Goal: Information Seeking & Learning: Learn about a topic

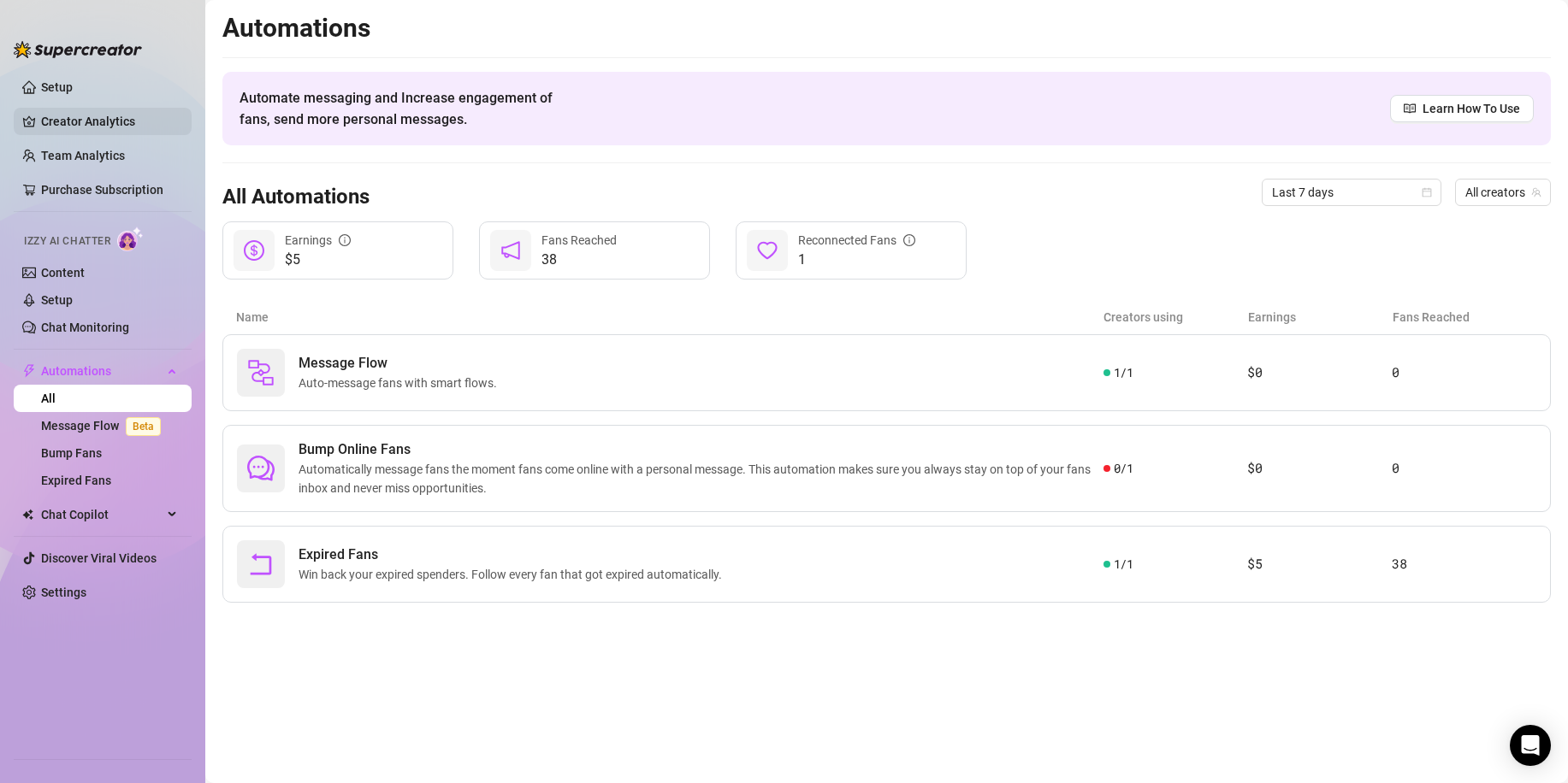
click at [62, 124] on link "Creator Analytics" at bounding box center [109, 122] width 137 height 28
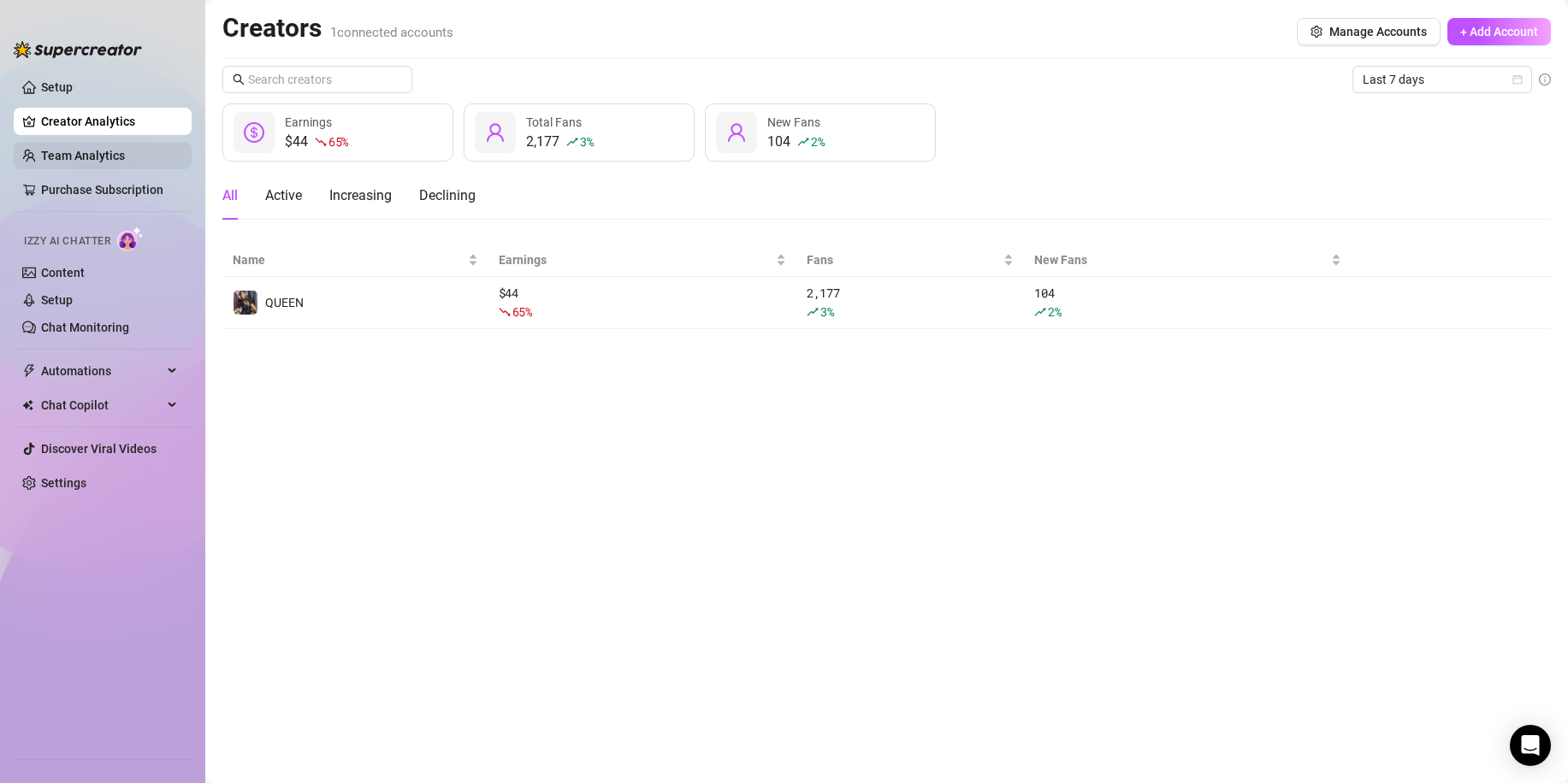
click at [121, 153] on link "Team Analytics" at bounding box center [82, 156] width 84 height 14
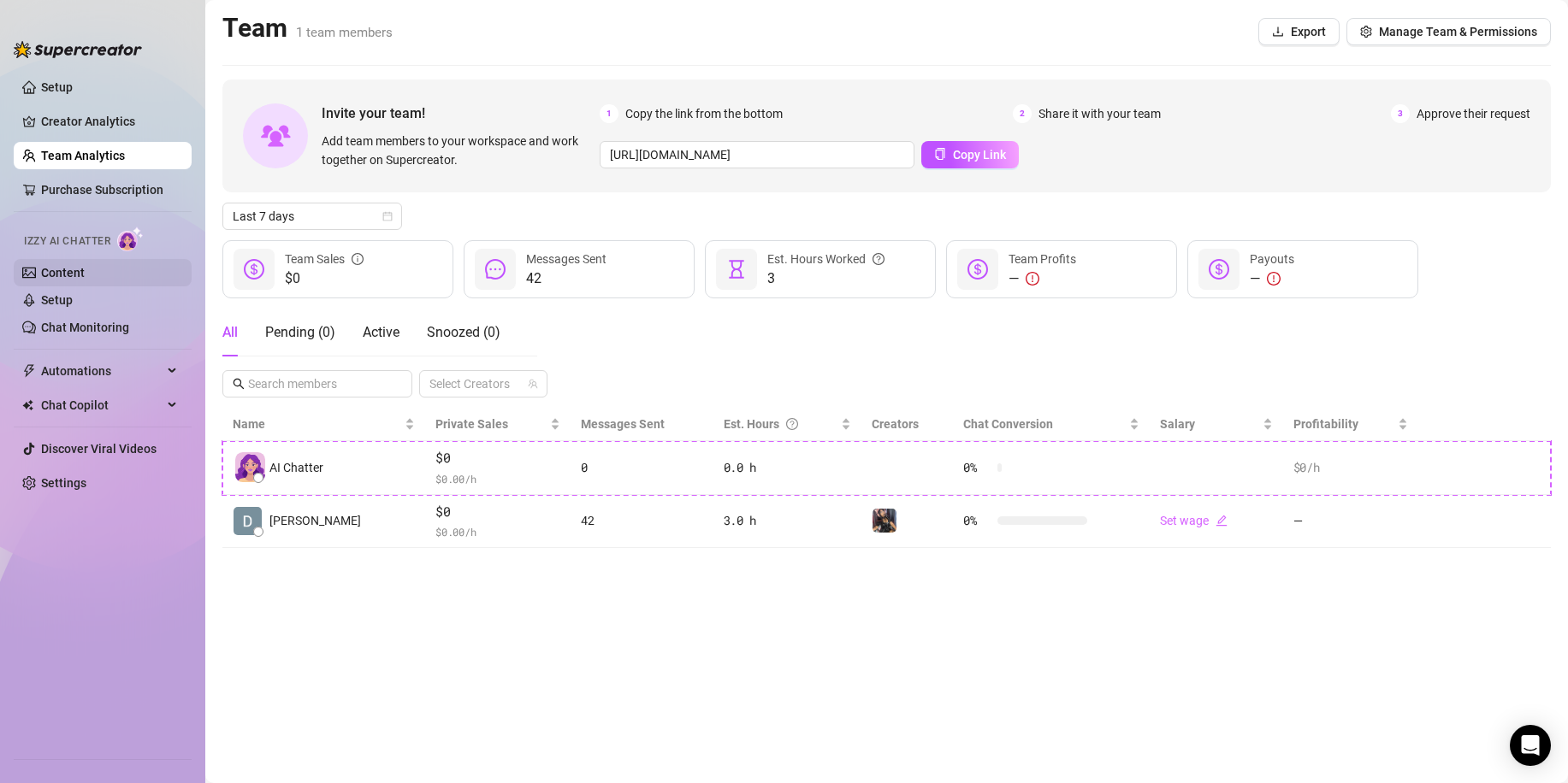
click at [85, 266] on link "Content" at bounding box center [62, 273] width 43 height 14
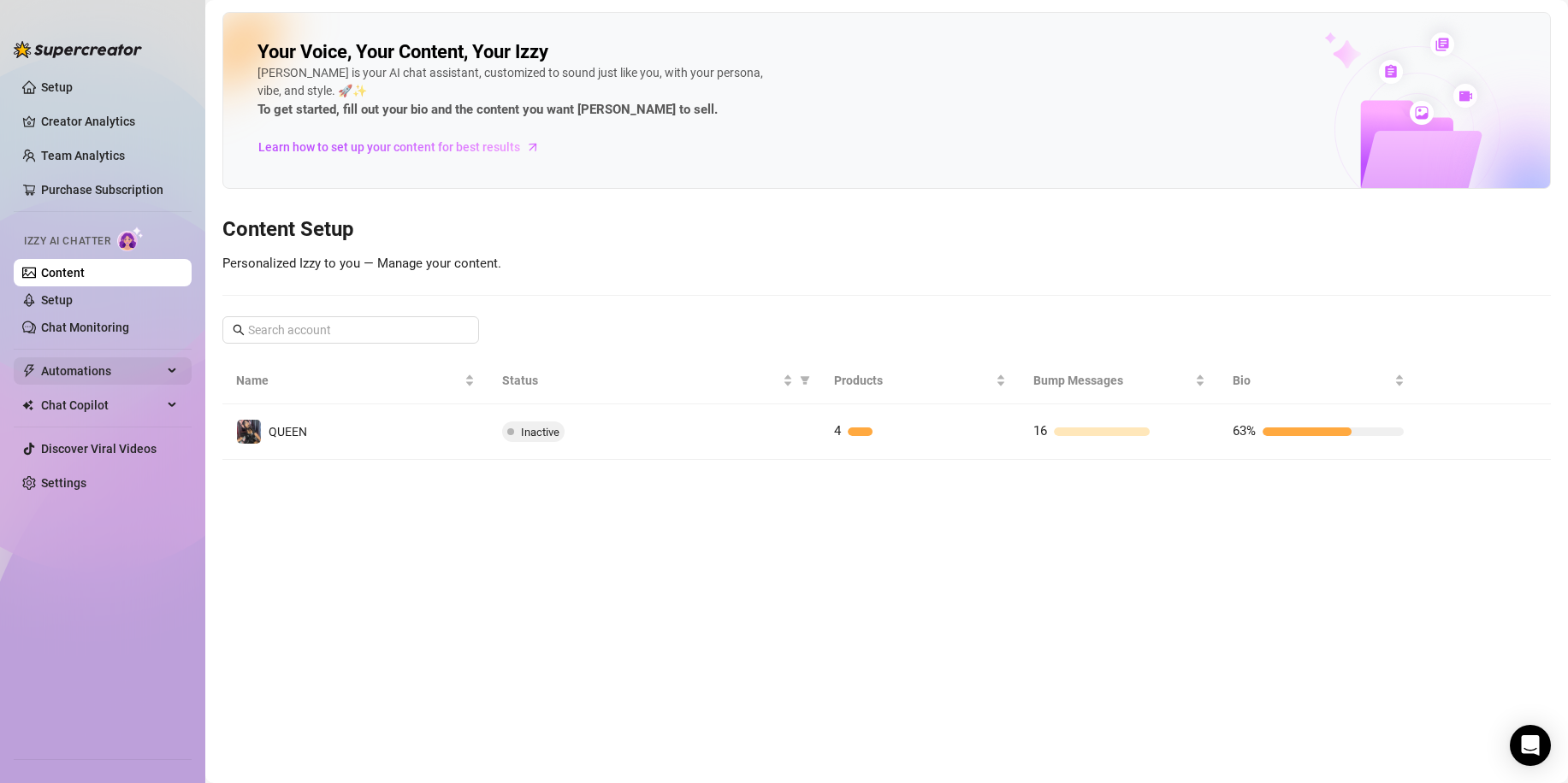
click at [100, 368] on span "Automations" at bounding box center [101, 372] width 122 height 28
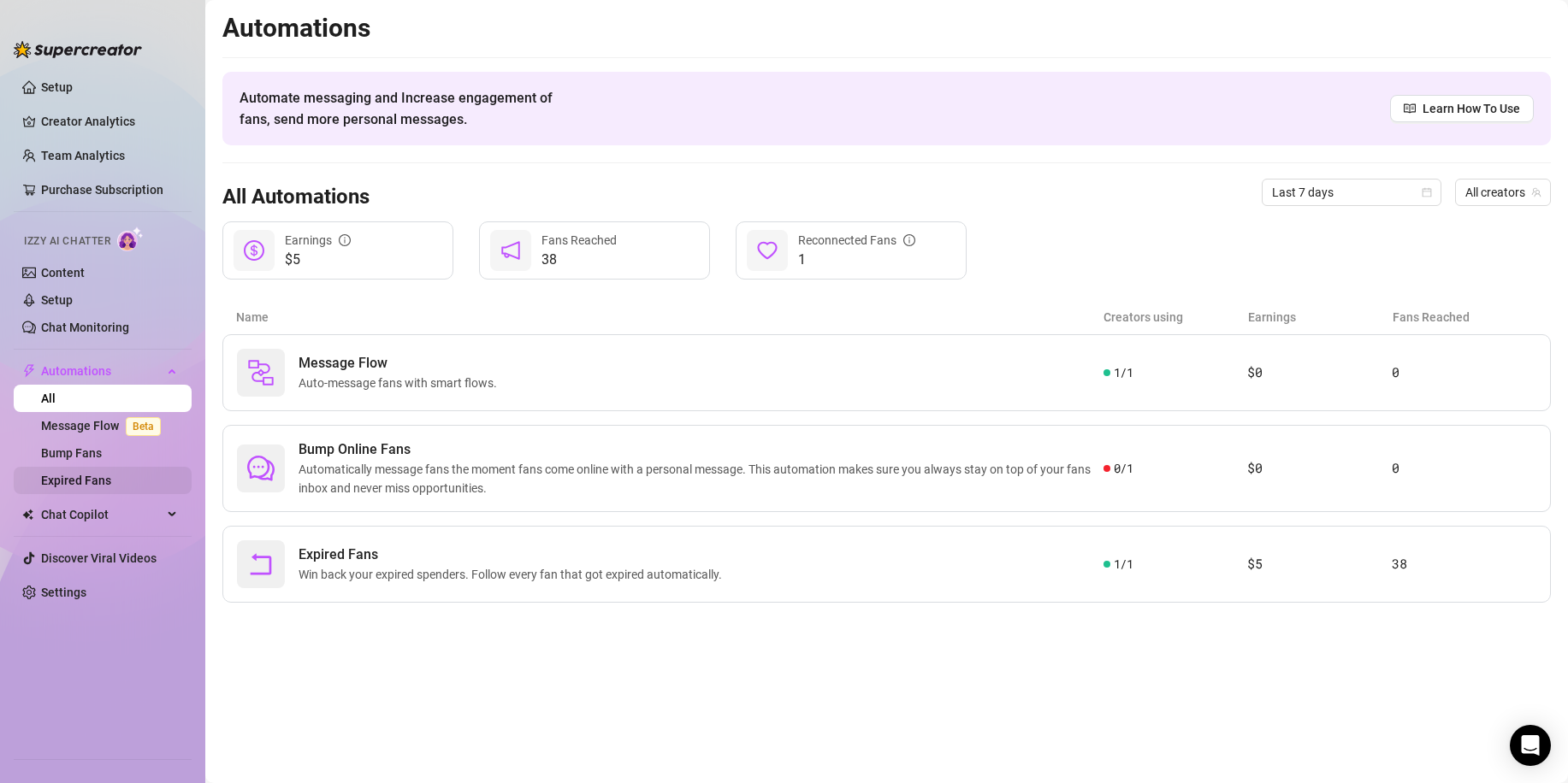
click at [105, 474] on link "Expired Fans" at bounding box center [75, 481] width 70 height 14
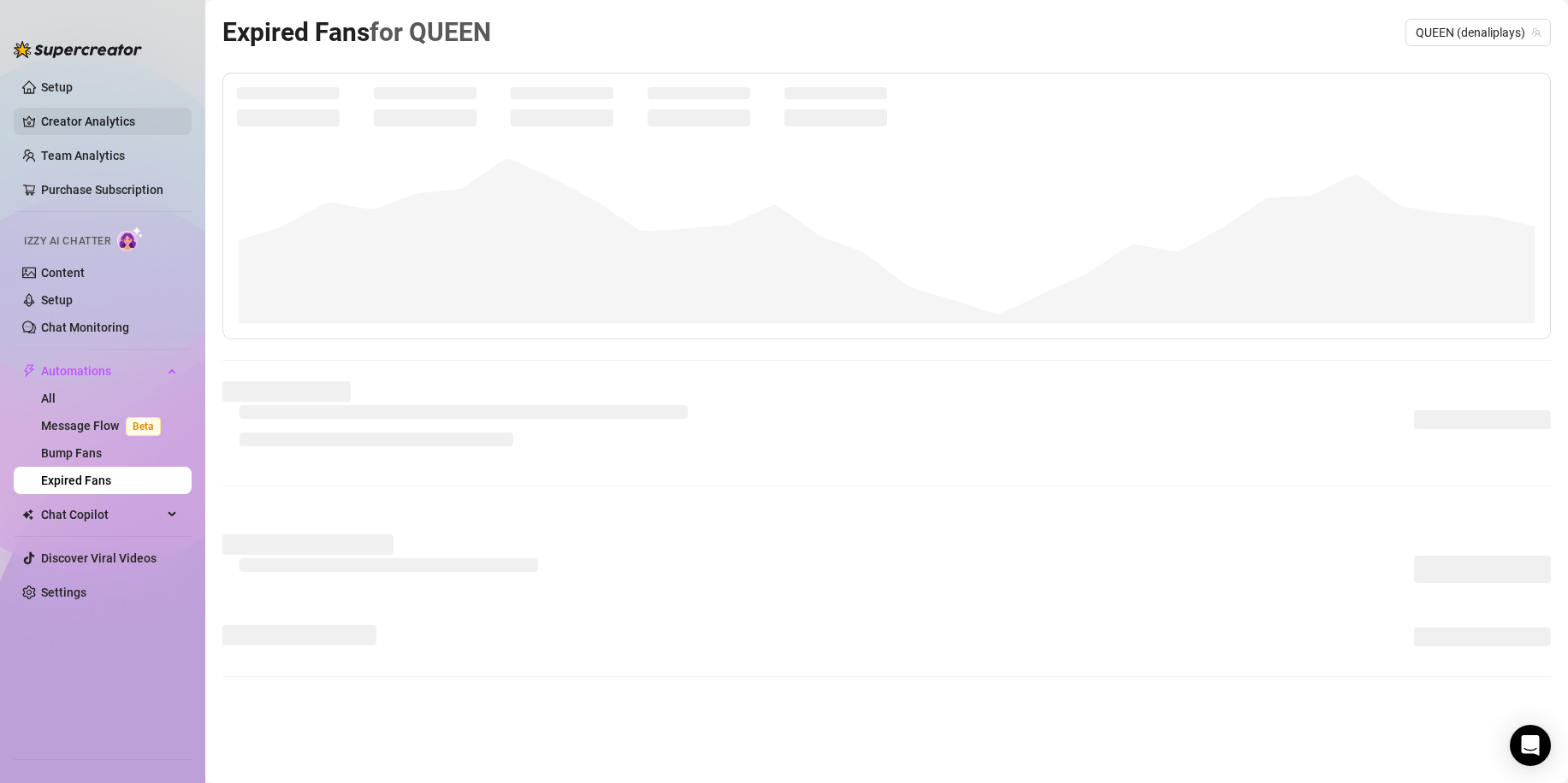
click at [105, 123] on link "Creator Analytics" at bounding box center [109, 122] width 137 height 28
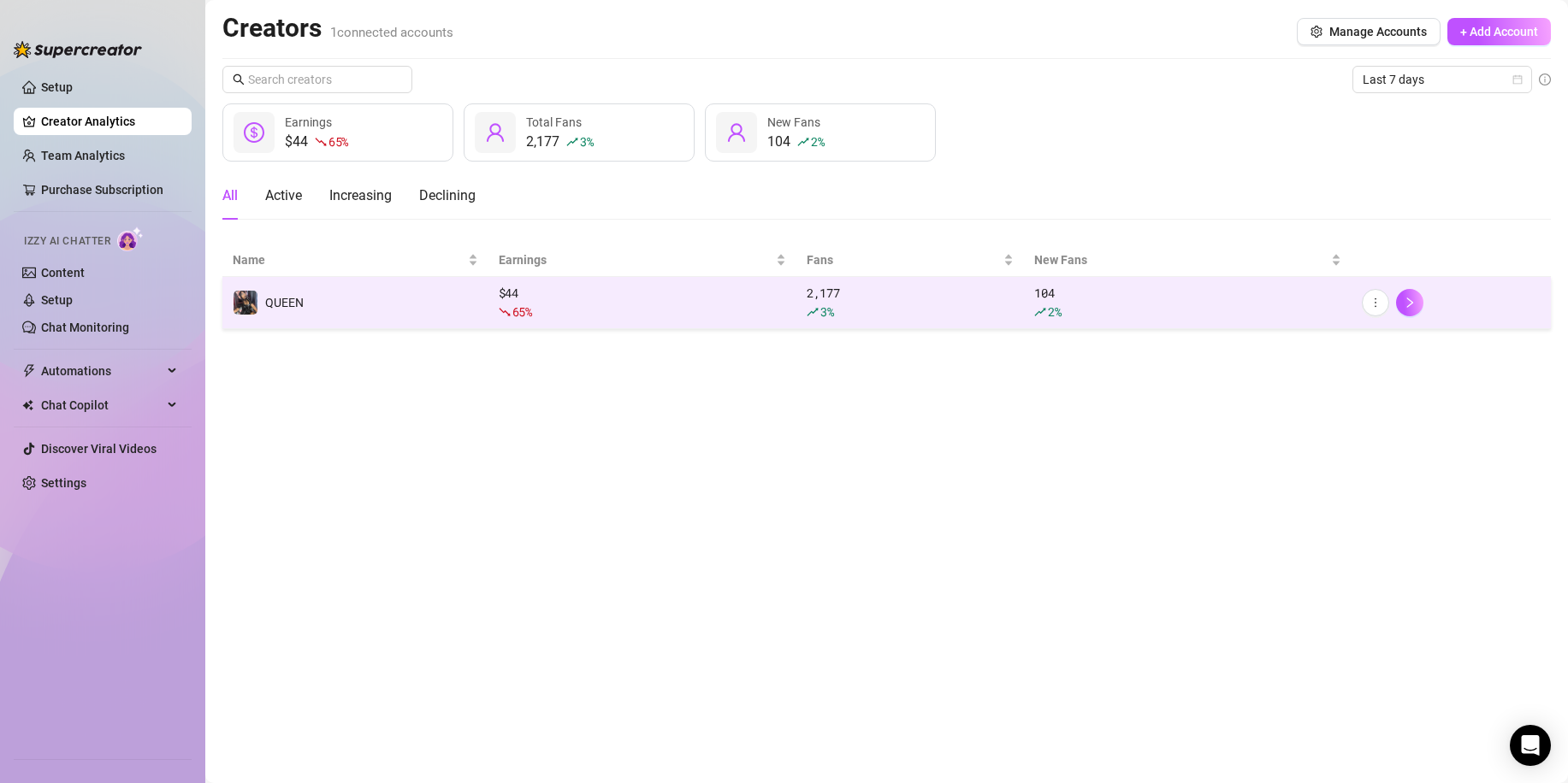
click at [575, 307] on div "65 %" at bounding box center [642, 312] width 287 height 19
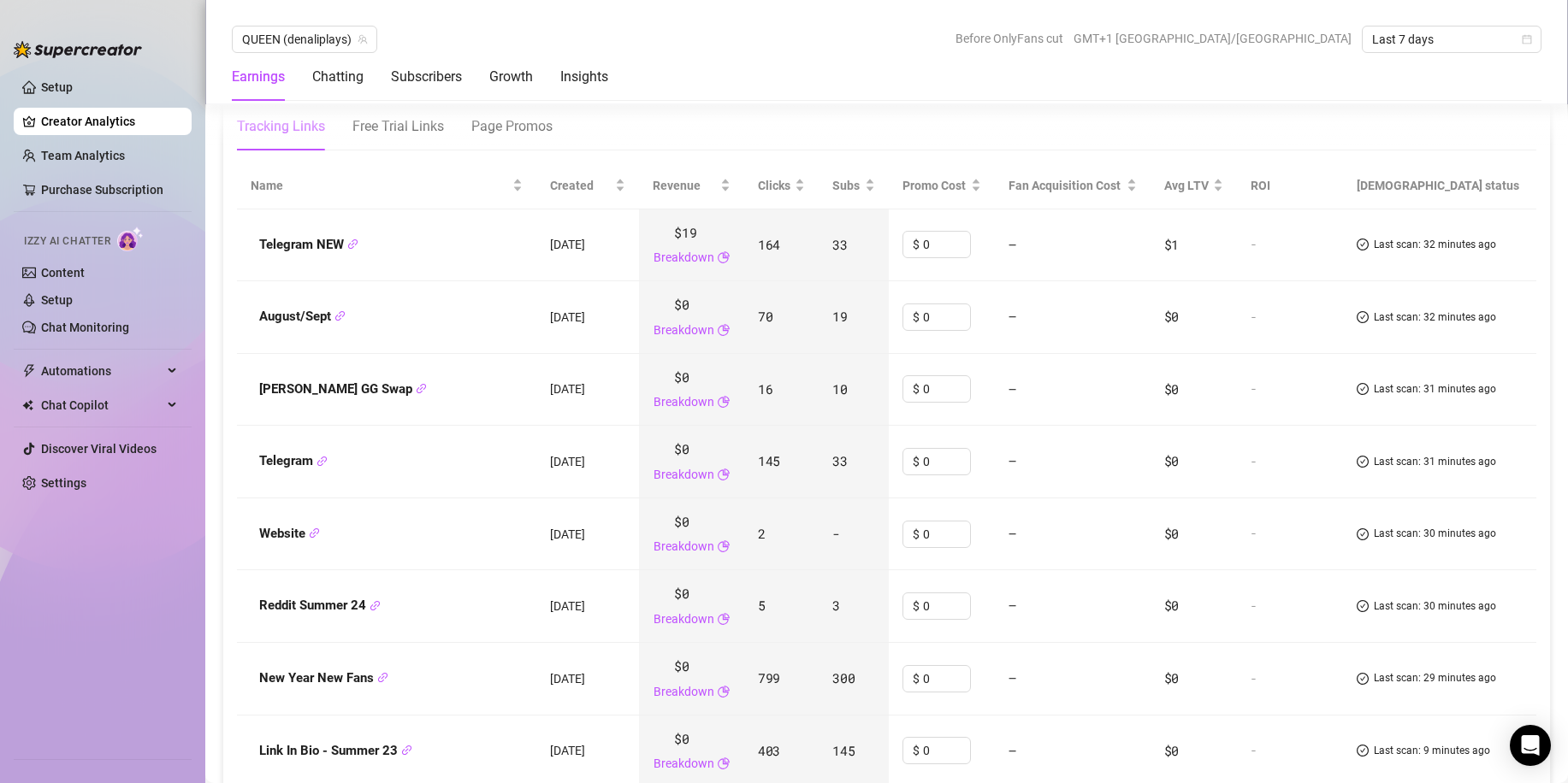
scroll to position [2053, 0]
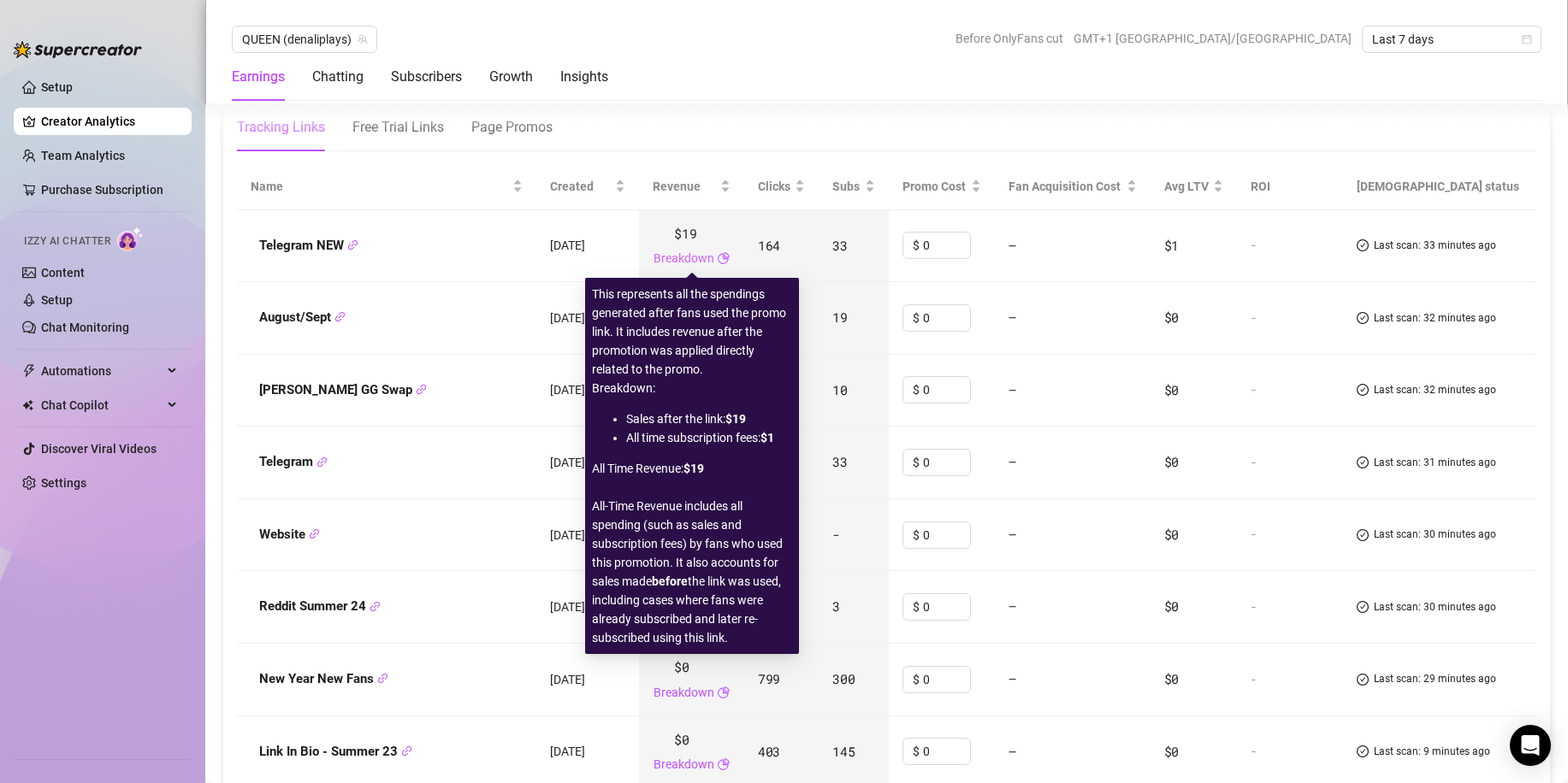
click at [711, 258] on link "Breakdown" at bounding box center [684, 258] width 61 height 19
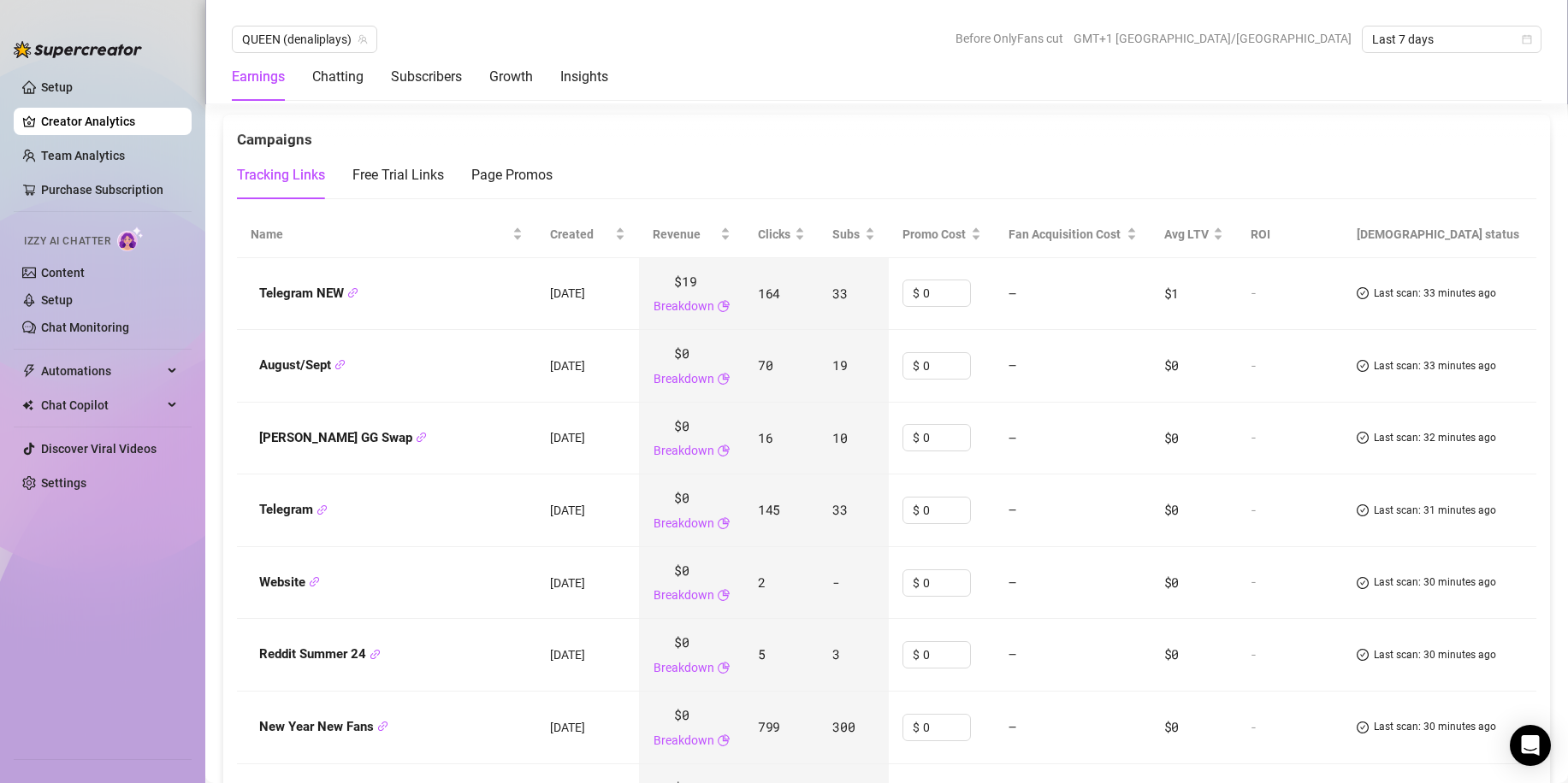
scroll to position [1967, 0]
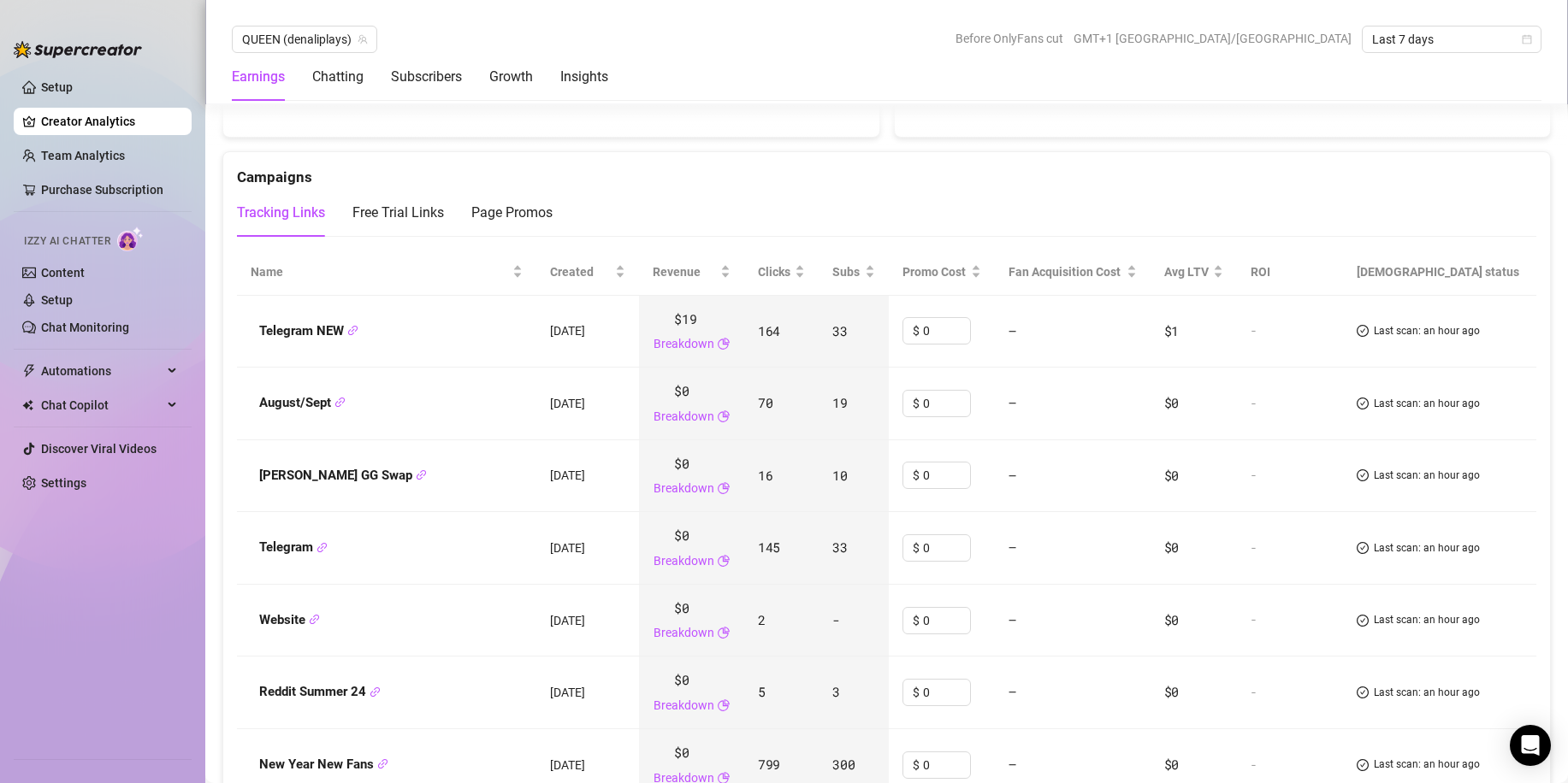
click at [597, 159] on div "Campaigns" at bounding box center [886, 170] width 1299 height 37
